Goal: Task Accomplishment & Management: Use online tool/utility

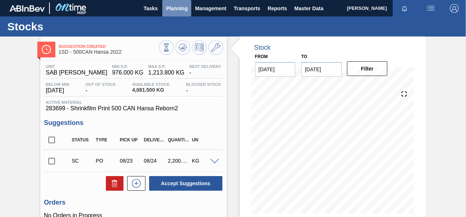
click at [177, 8] on span "Planning" at bounding box center [177, 8] width 22 height 9
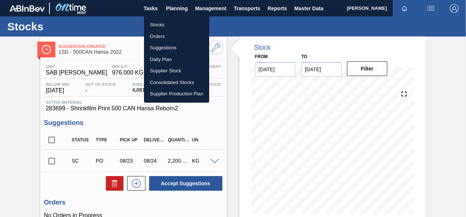
click at [156, 34] on li "Orders" at bounding box center [176, 37] width 65 height 12
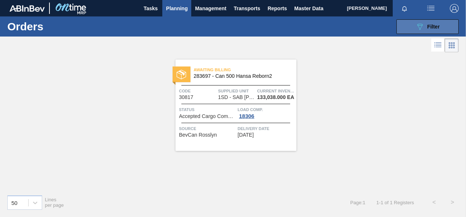
click at [420, 26] on icon "089F7B8B-B2A5-4AFE-B5C0-19BA573D28AC" at bounding box center [419, 26] width 9 height 9
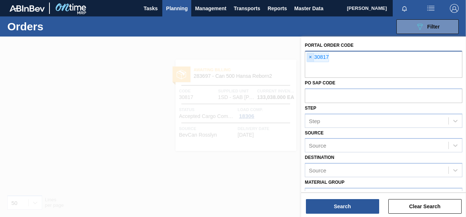
click at [310, 56] on span "×" at bounding box center [310, 57] width 7 height 9
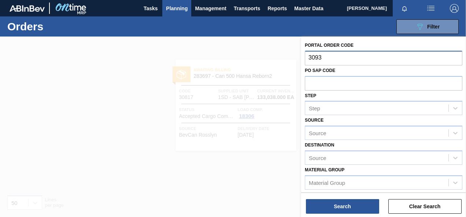
type input "30935"
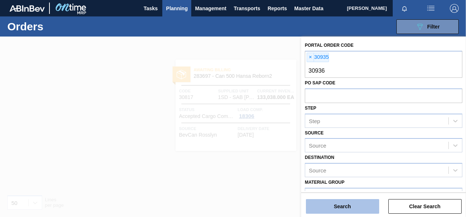
type input "30936"
click at [353, 206] on button "Search" at bounding box center [342, 207] width 73 height 15
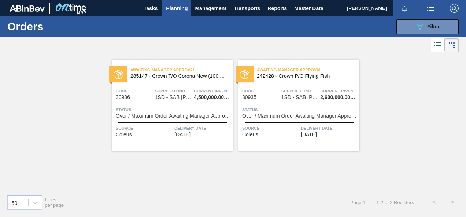
click at [154, 87] on div "Code 30936 Supplied Unit 1SD - SAB Rosslyn Brewery Current inventory 4,500,000.…" at bounding box center [172, 93] width 121 height 13
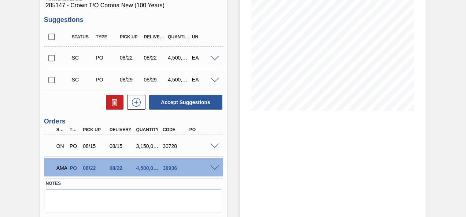
scroll to position [110, 0]
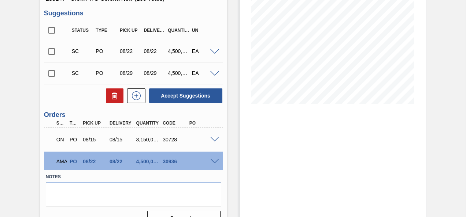
click at [215, 163] on span at bounding box center [214, 161] width 9 height 5
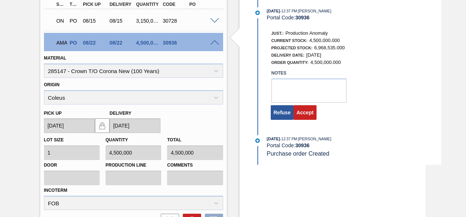
scroll to position [220, 0]
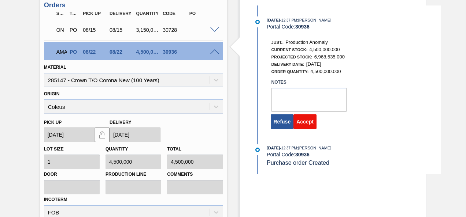
click at [303, 124] on button "Accept" at bounding box center [304, 122] width 23 height 15
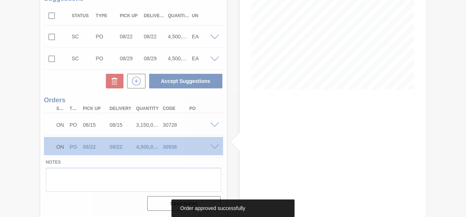
scroll to position [125, 0]
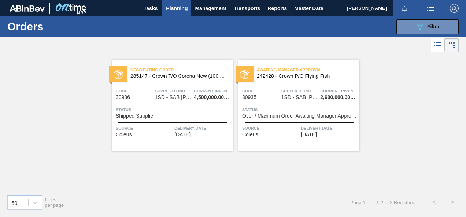
click at [310, 102] on div "Awaiting Manager Approval 242428 - Crown P/O Flying Fish Code 30935 Supplied Un…" at bounding box center [298, 106] width 121 height 92
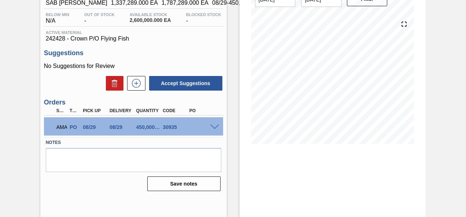
scroll to position [73, 0]
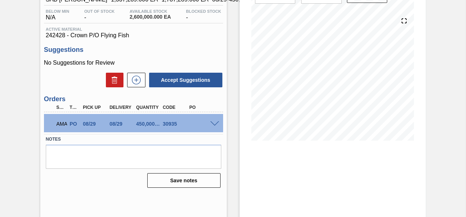
click at [213, 123] on span at bounding box center [214, 124] width 9 height 5
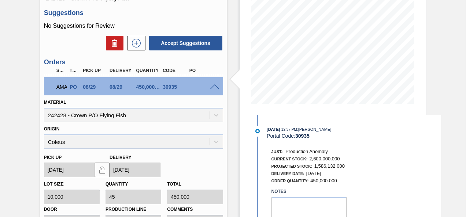
scroll to position [183, 0]
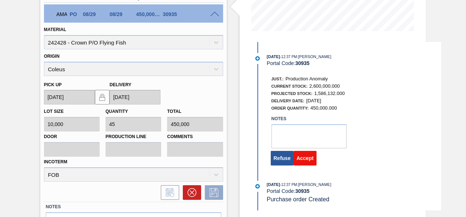
click at [307, 159] on button "Accept" at bounding box center [304, 158] width 23 height 15
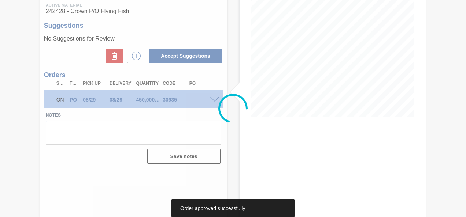
scroll to position [97, 0]
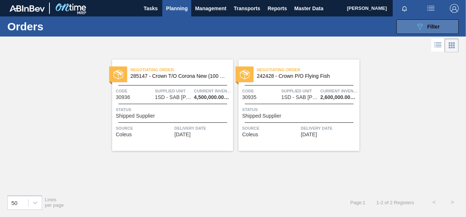
click at [419, 24] on icon "089F7B8B-B2A5-4AFE-B5C0-19BA573D28AC" at bounding box center [419, 26] width 9 height 9
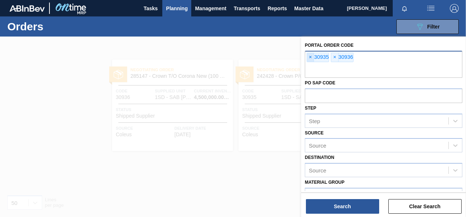
click at [309, 57] on span "×" at bounding box center [310, 57] width 7 height 9
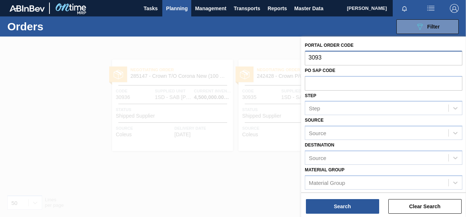
type input "30933"
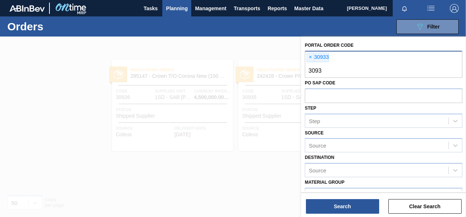
type input "30937"
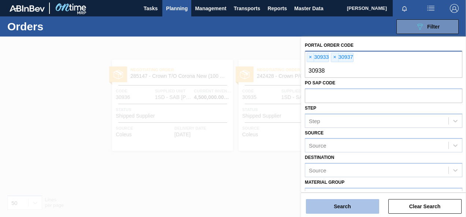
type input "30938"
click at [351, 210] on button "Search" at bounding box center [342, 207] width 73 height 15
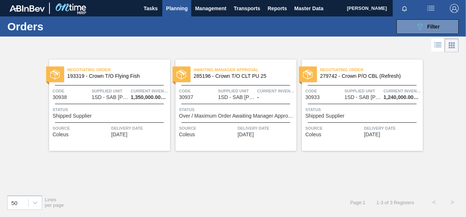
click at [108, 104] on div "Negotiating Order 193319 - Crown T/O Flying Fish Code 30938 Supplied Unit 1SD -…" at bounding box center [109, 106] width 121 height 92
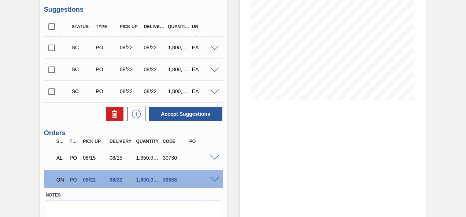
scroll to position [146, 0]
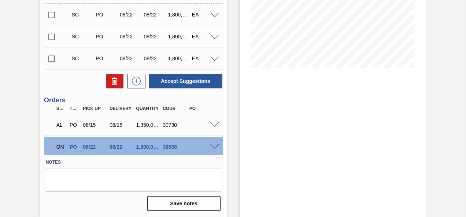
click at [213, 146] on span at bounding box center [214, 147] width 9 height 5
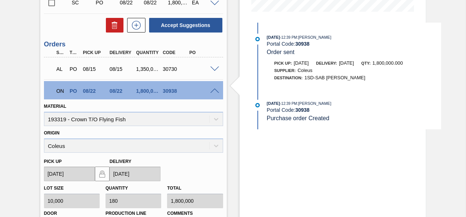
scroll to position [141, 0]
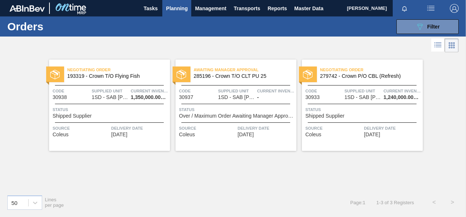
click at [235, 97] on span "1SD - SAB [PERSON_NAME]" at bounding box center [236, 97] width 37 height 5
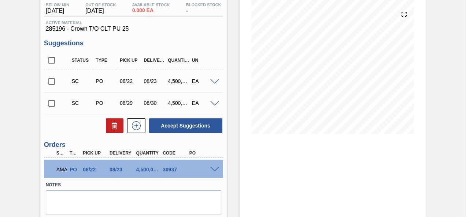
scroll to position [103, 0]
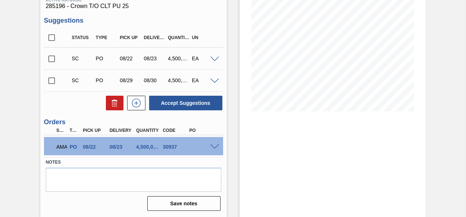
click at [214, 146] on span at bounding box center [214, 147] width 9 height 5
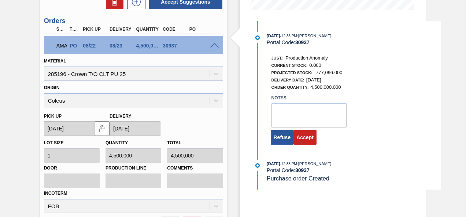
scroll to position [213, 0]
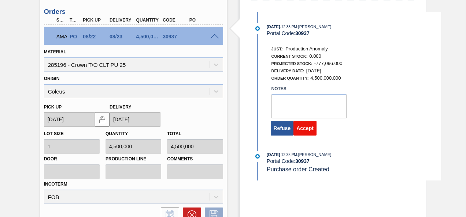
click at [302, 130] on button "Accept" at bounding box center [304, 128] width 23 height 15
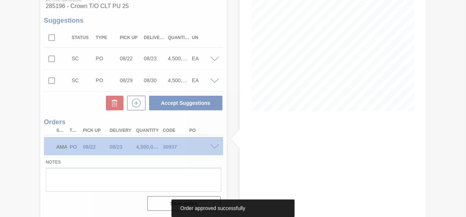
scroll to position [103, 0]
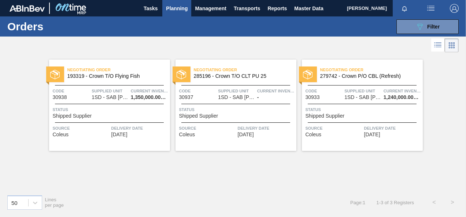
click at [365, 102] on div "Negotiating Order 279742 - Crown P/O CBL (Refresh) Code 30933 Supplied Unit 1SD…" at bounding box center [362, 106] width 121 height 92
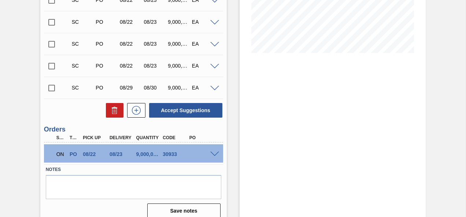
scroll to position [169, 0]
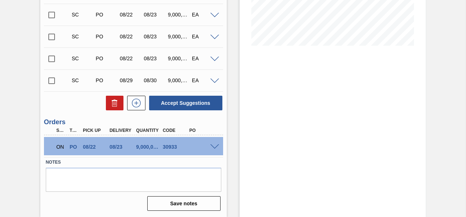
click at [214, 146] on span at bounding box center [214, 147] width 9 height 5
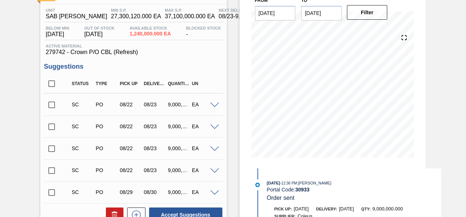
scroll to position [0, 0]
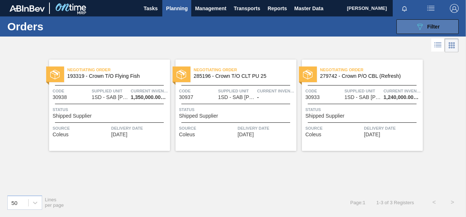
click at [420, 24] on icon "089F7B8B-B2A5-4AFE-B5C0-19BA573D28AC" at bounding box center [419, 26] width 9 height 9
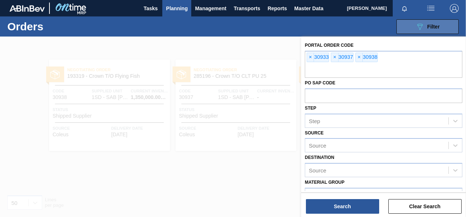
click at [420, 24] on icon "089F7B8B-B2A5-4AFE-B5C0-19BA573D28AC" at bounding box center [419, 26] width 9 height 9
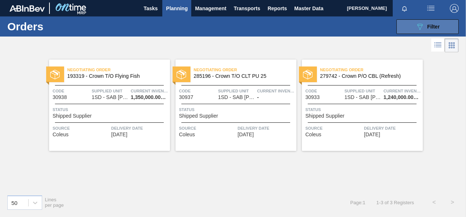
click at [420, 24] on icon "089F7B8B-B2A5-4AFE-B5C0-19BA573D28AC" at bounding box center [419, 26] width 9 height 9
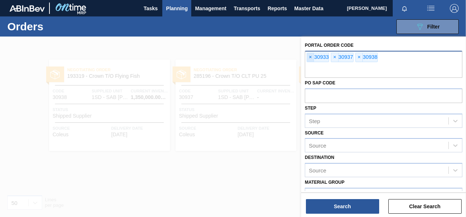
click at [309, 55] on span "×" at bounding box center [310, 57] width 7 height 9
click at [310, 56] on span "×" at bounding box center [310, 57] width 7 height 9
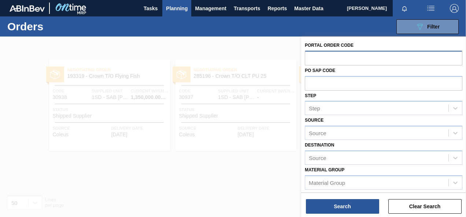
click at [197, 51] on div at bounding box center [233, 145] width 466 height 217
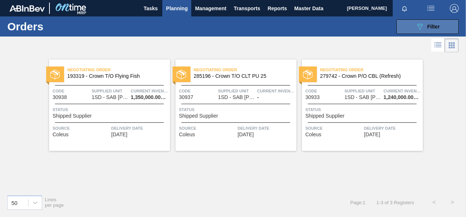
drag, startPoint x: 420, startPoint y: 25, endPoint x: 414, endPoint y: 29, distance: 6.7
click at [420, 25] on icon "089F7B8B-B2A5-4AFE-B5C0-19BA573D28AC" at bounding box center [419, 26] width 9 height 9
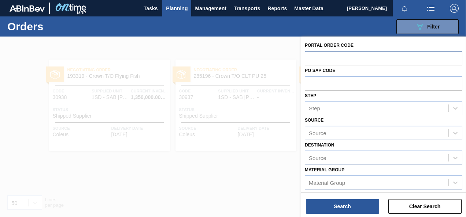
click at [314, 56] on input "text" at bounding box center [383, 58] width 157 height 14
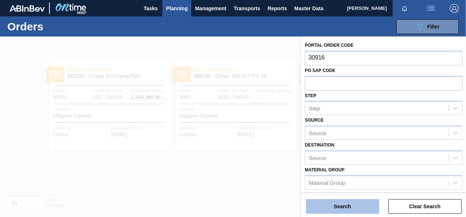
type input "30916"
click at [340, 207] on button "Search" at bounding box center [342, 207] width 73 height 15
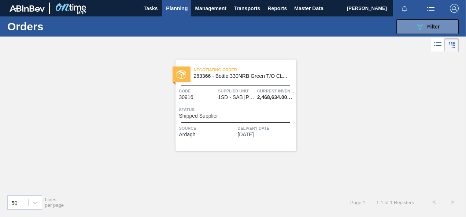
drag, startPoint x: 223, startPoint y: 93, endPoint x: 219, endPoint y: 95, distance: 3.9
click at [223, 93] on span "Supplied Unit" at bounding box center [236, 90] width 37 height 7
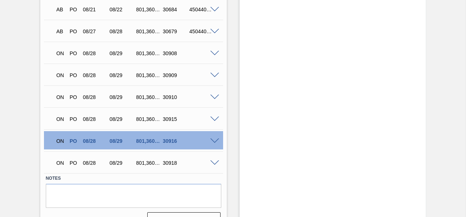
scroll to position [582, 0]
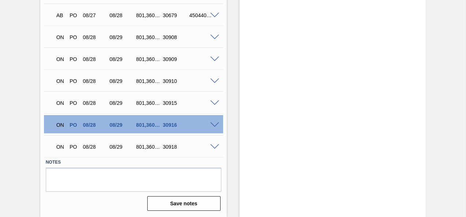
click at [213, 123] on span at bounding box center [214, 125] width 9 height 5
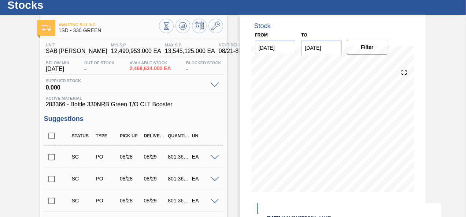
scroll to position [0, 0]
